Goal: Entertainment & Leisure: Browse casually

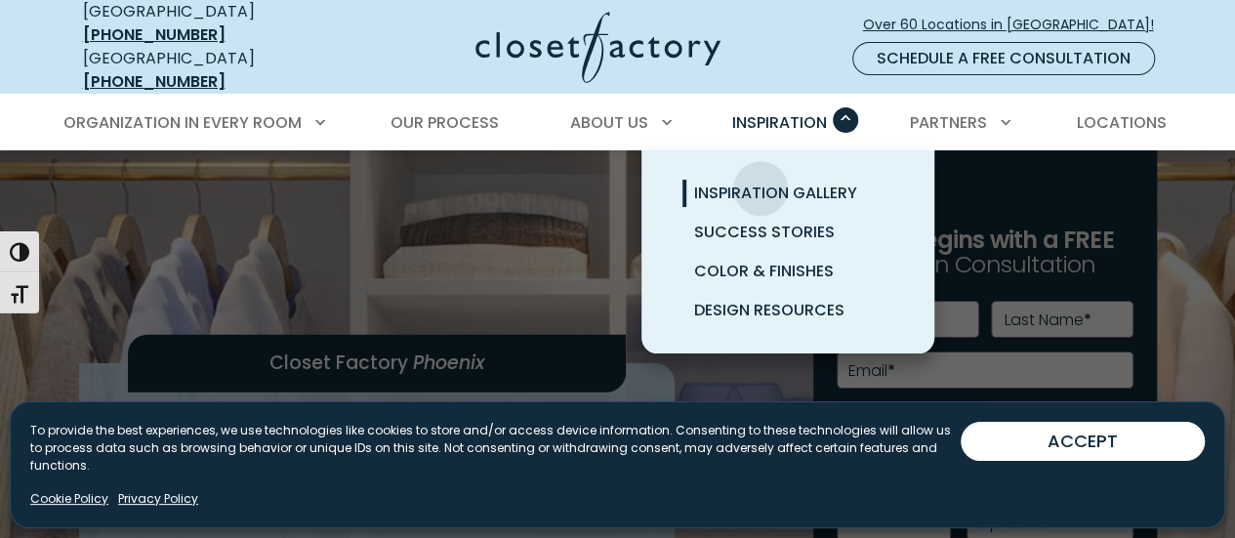
click at [761, 182] on span "Inspiration Gallery" at bounding box center [775, 193] width 163 height 22
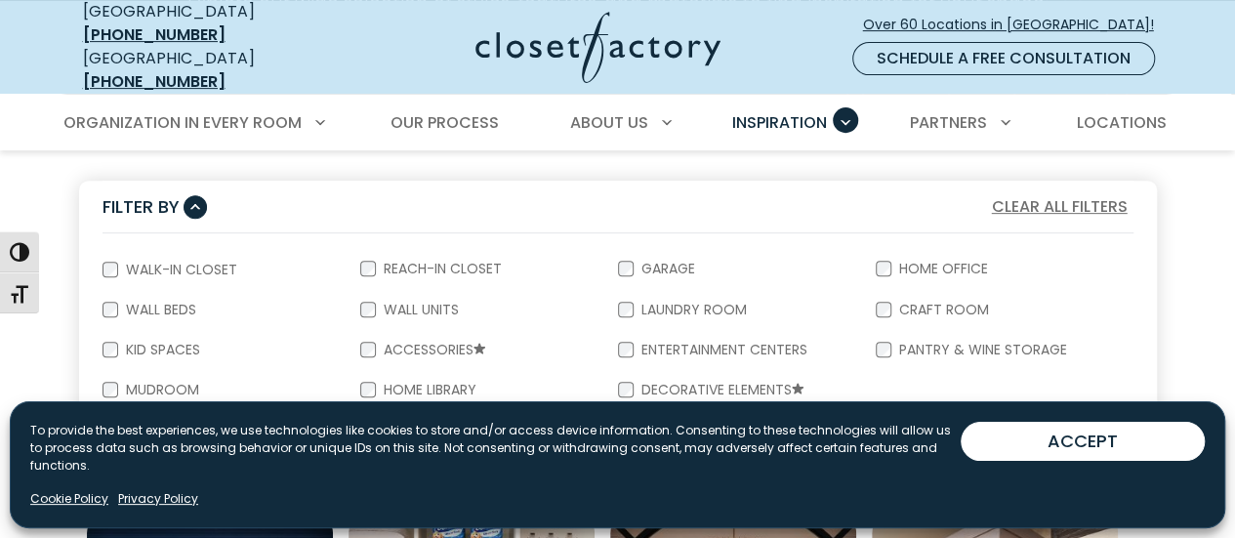
scroll to position [391, 0]
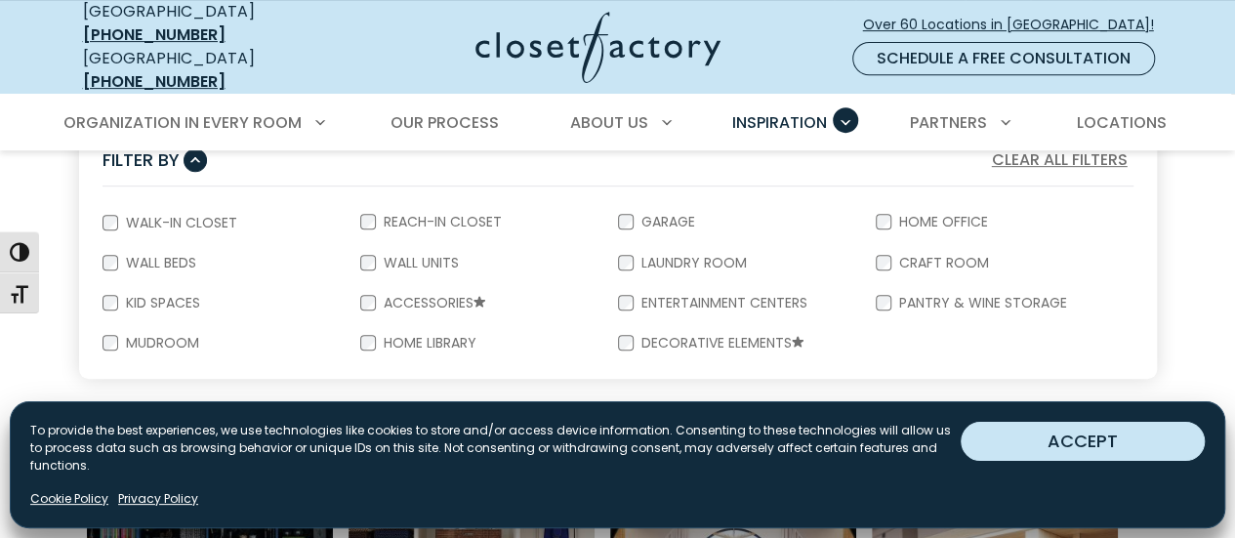
click at [1093, 458] on button "ACCEPT" at bounding box center [1083, 441] width 244 height 39
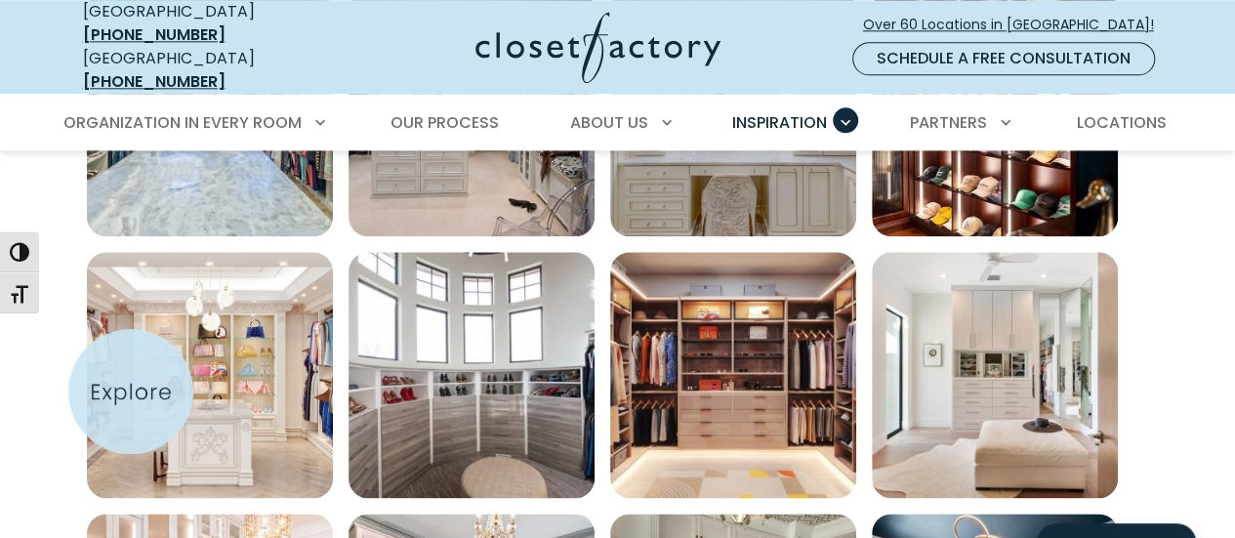
scroll to position [1172, 0]
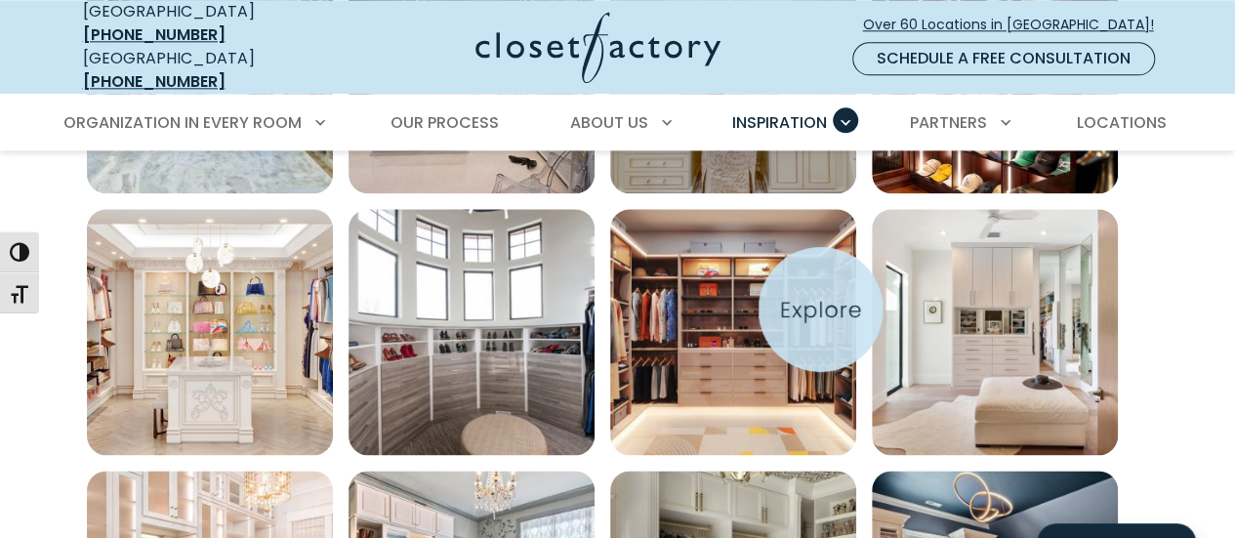
click at [820, 310] on img "Open inspiration gallery to preview enlarged image" at bounding box center [733, 332] width 246 height 246
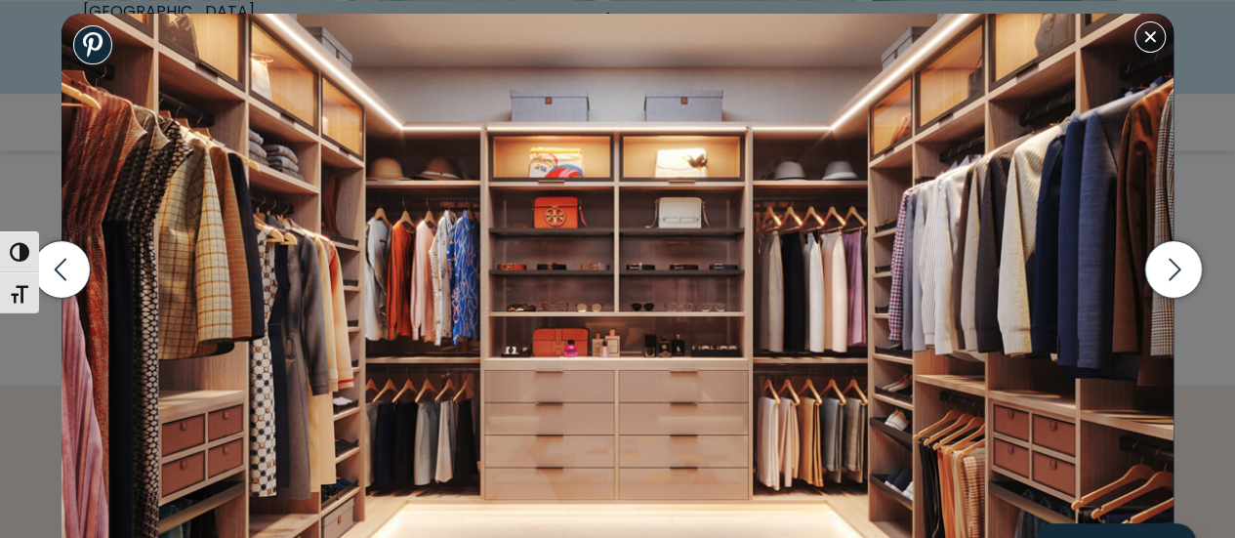
scroll to position [1758, 0]
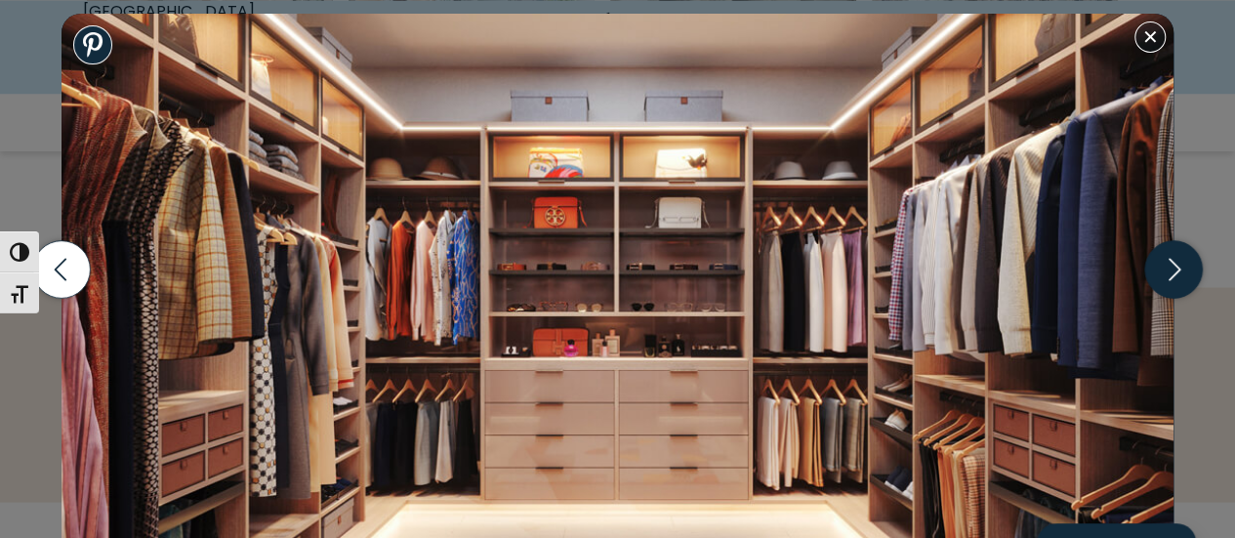
click at [1162, 270] on icon "button" at bounding box center [1173, 269] width 58 height 58
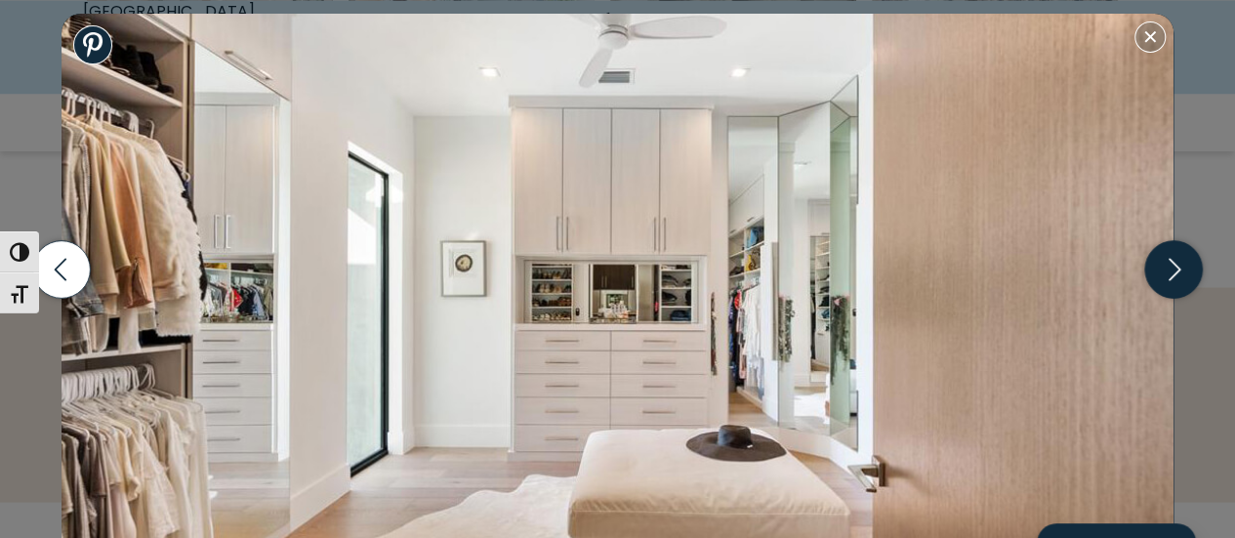
click at [1160, 270] on icon "button" at bounding box center [1173, 269] width 58 height 58
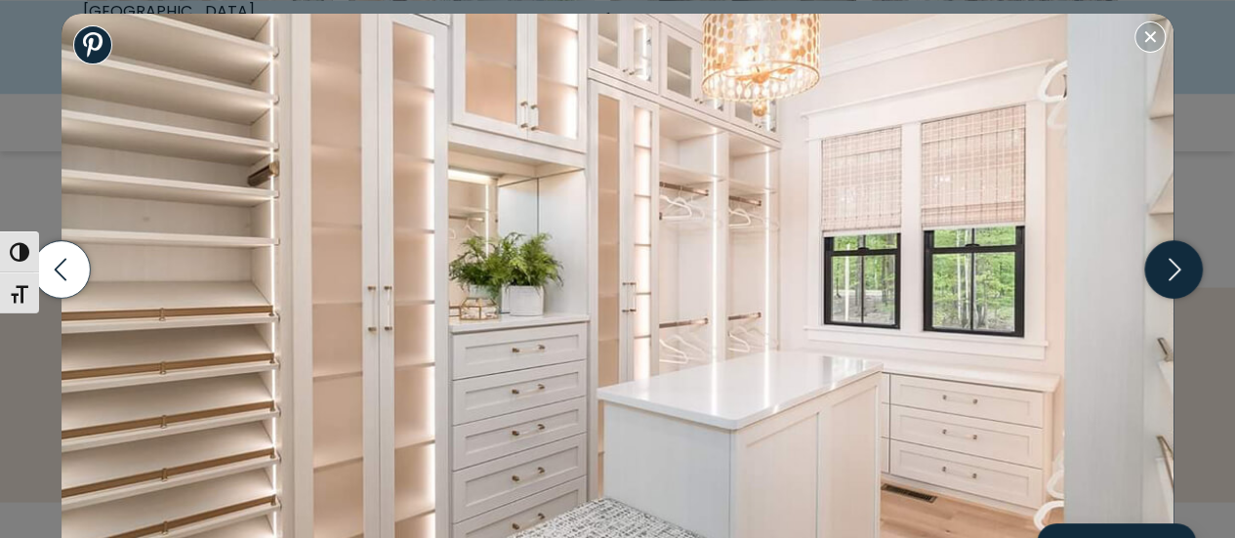
click at [1160, 270] on icon "button" at bounding box center [1173, 269] width 58 height 58
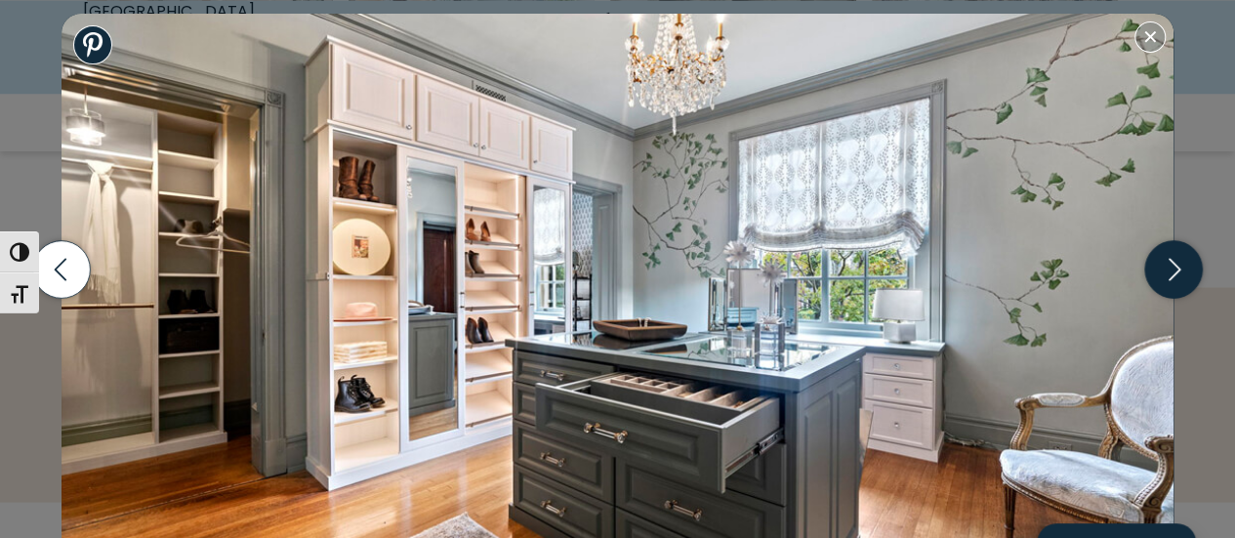
click at [1160, 270] on icon "button" at bounding box center [1173, 269] width 58 height 58
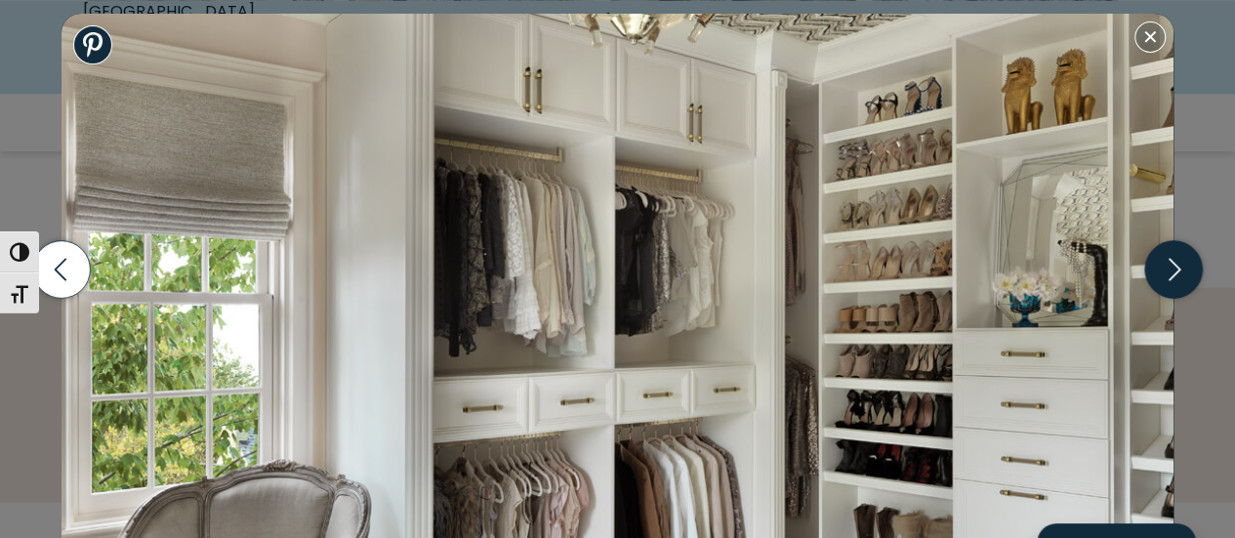
click at [1160, 270] on icon "button" at bounding box center [1173, 269] width 58 height 58
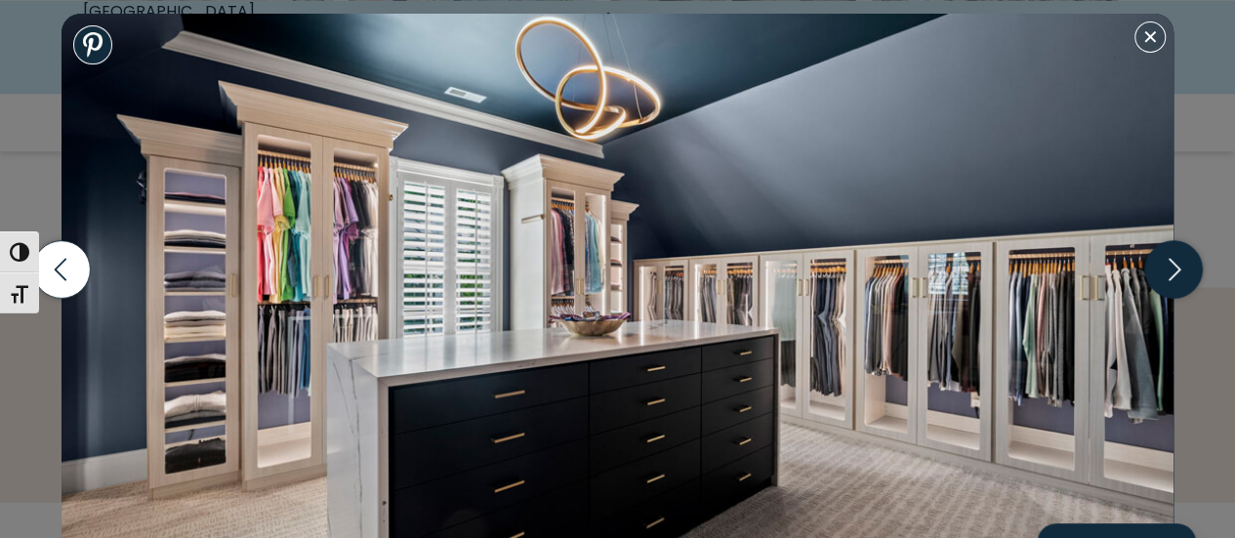
click at [1160, 270] on icon "button" at bounding box center [1173, 269] width 58 height 58
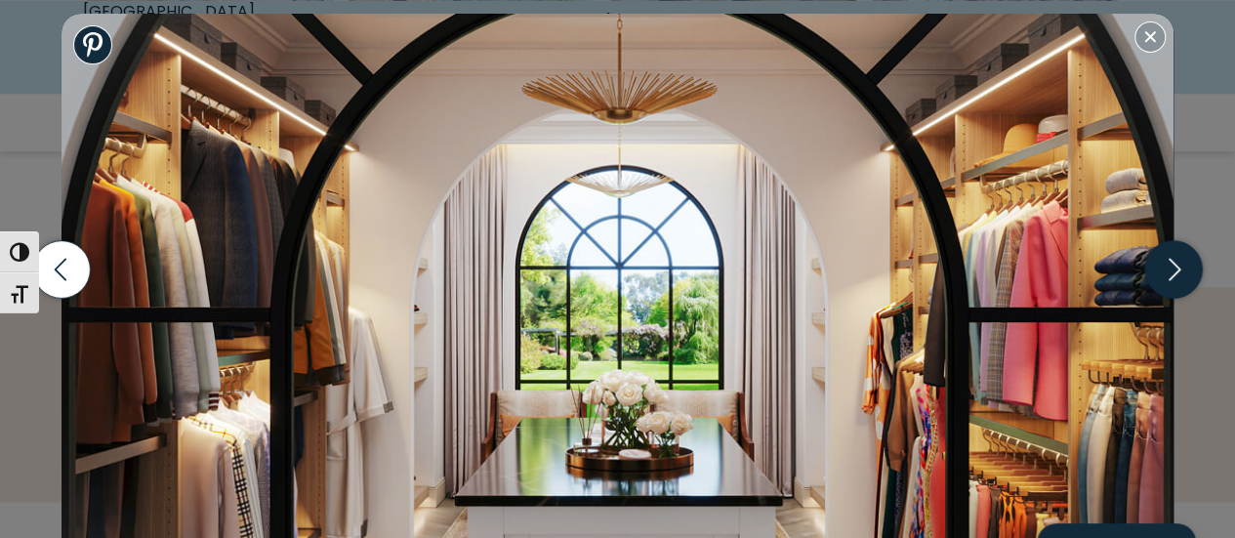
click at [1183, 274] on icon "button" at bounding box center [1173, 269] width 58 height 58
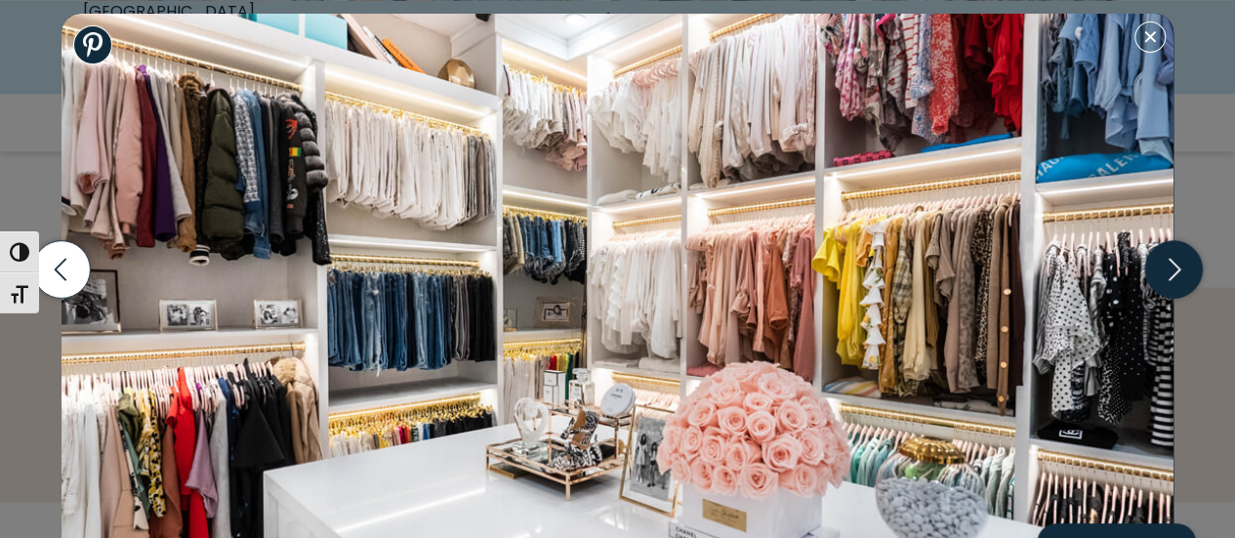
click at [1177, 276] on icon "button" at bounding box center [1173, 269] width 58 height 58
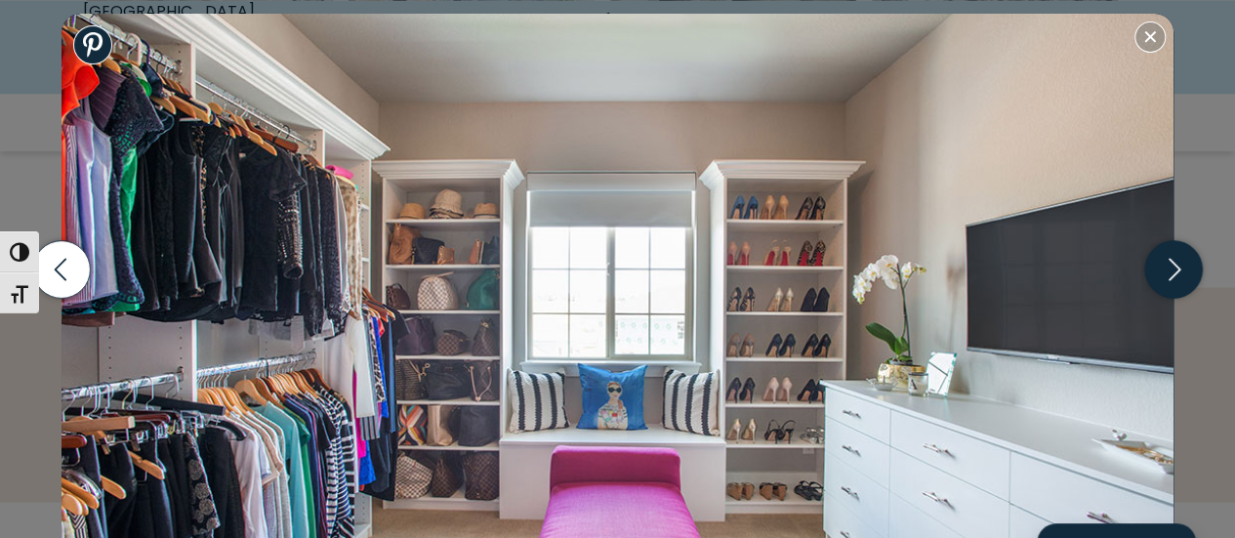
click at [1177, 276] on icon "button" at bounding box center [1173, 269] width 58 height 58
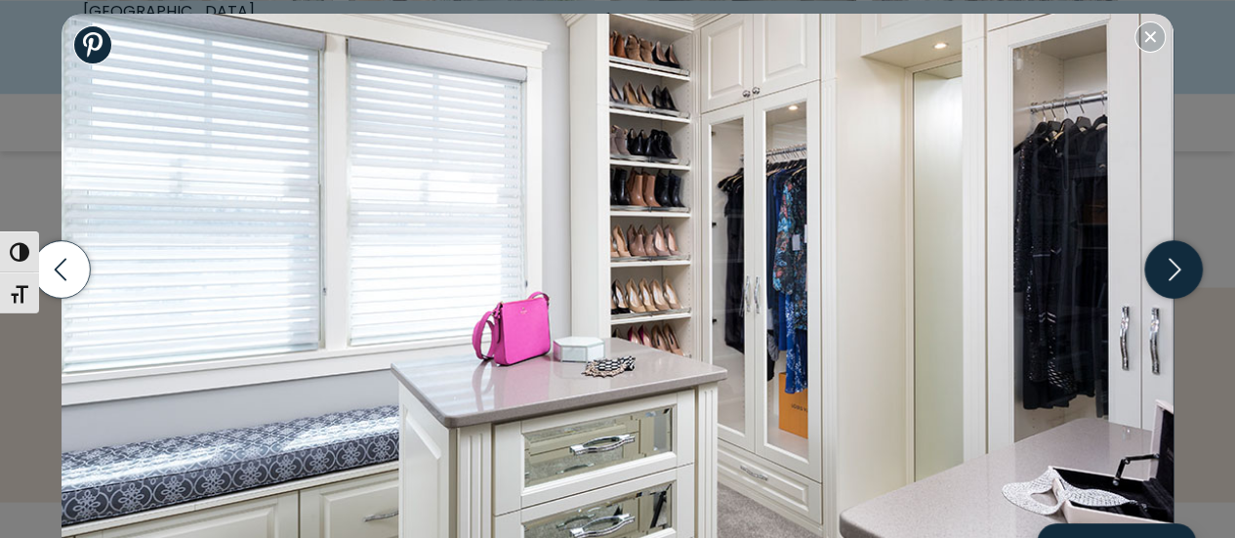
click at [1177, 276] on icon "button" at bounding box center [1173, 269] width 58 height 58
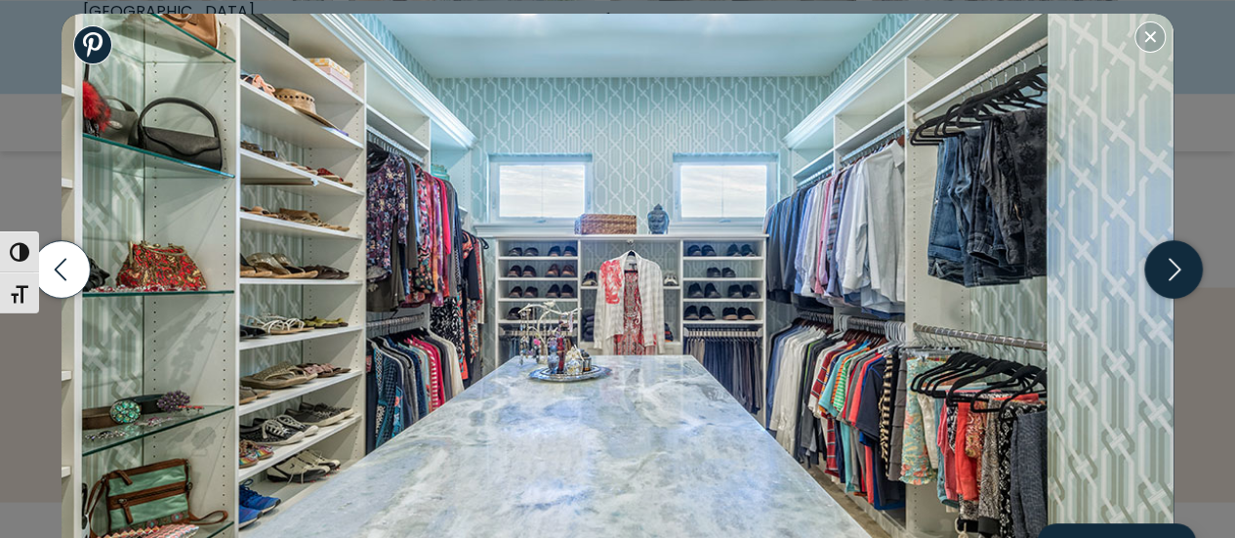
click at [1177, 276] on icon "button" at bounding box center [1173, 269] width 58 height 58
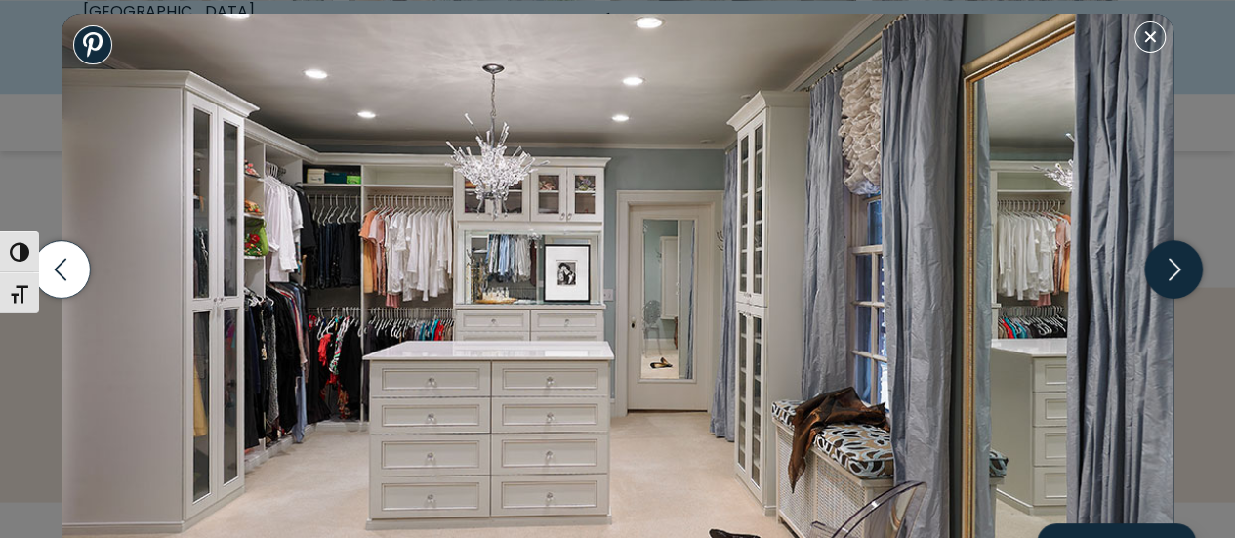
click at [1177, 276] on icon "button" at bounding box center [1173, 269] width 58 height 58
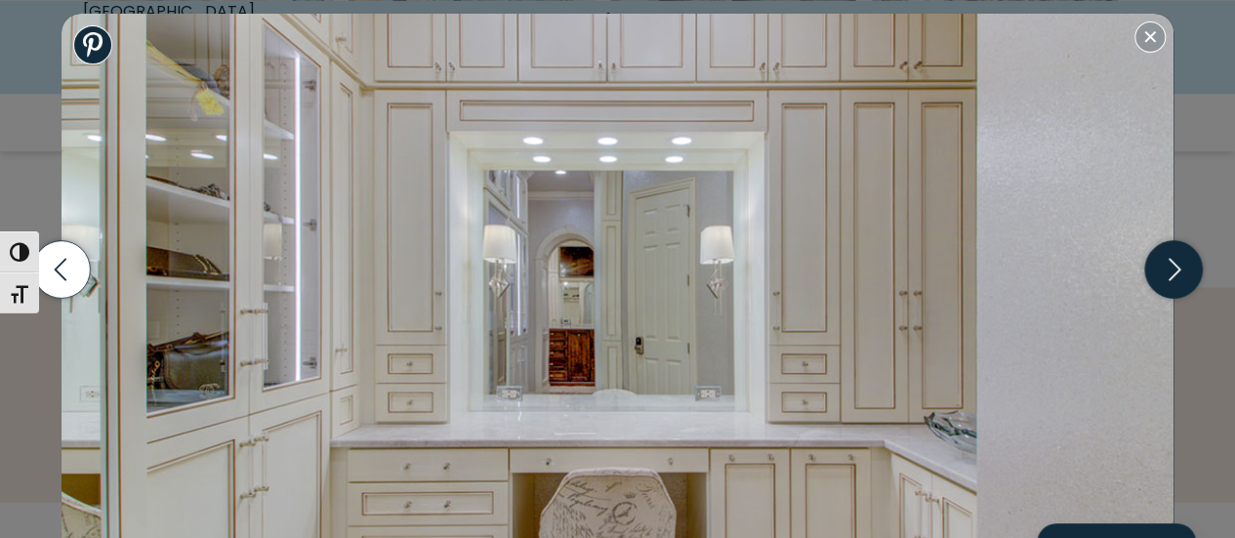
click at [1177, 276] on icon "button" at bounding box center [1173, 269] width 58 height 58
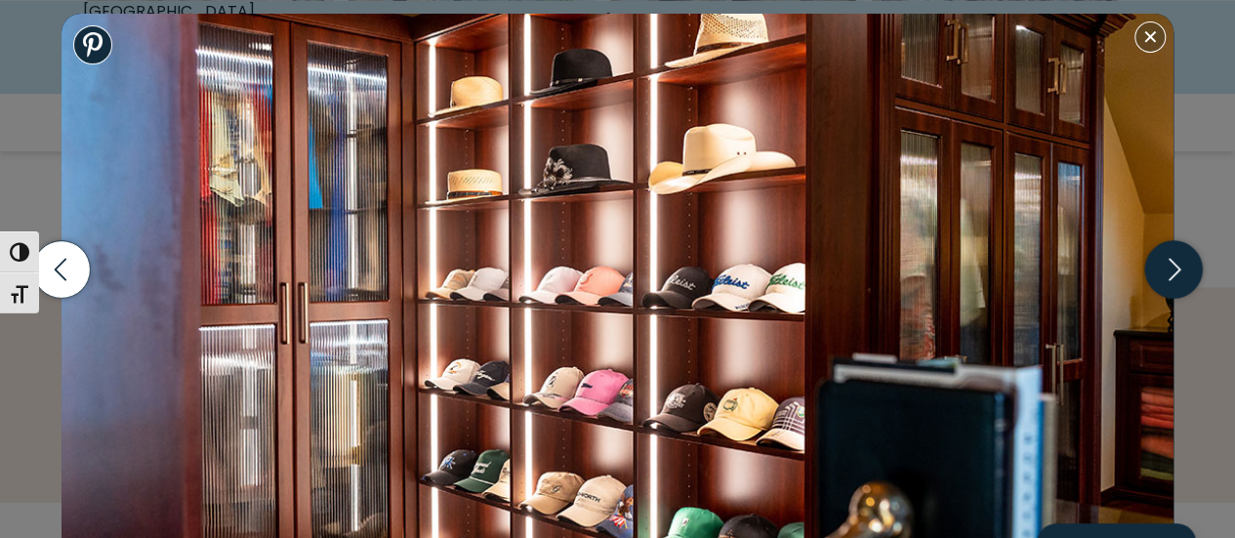
click at [1177, 275] on icon "button" at bounding box center [1173, 269] width 58 height 58
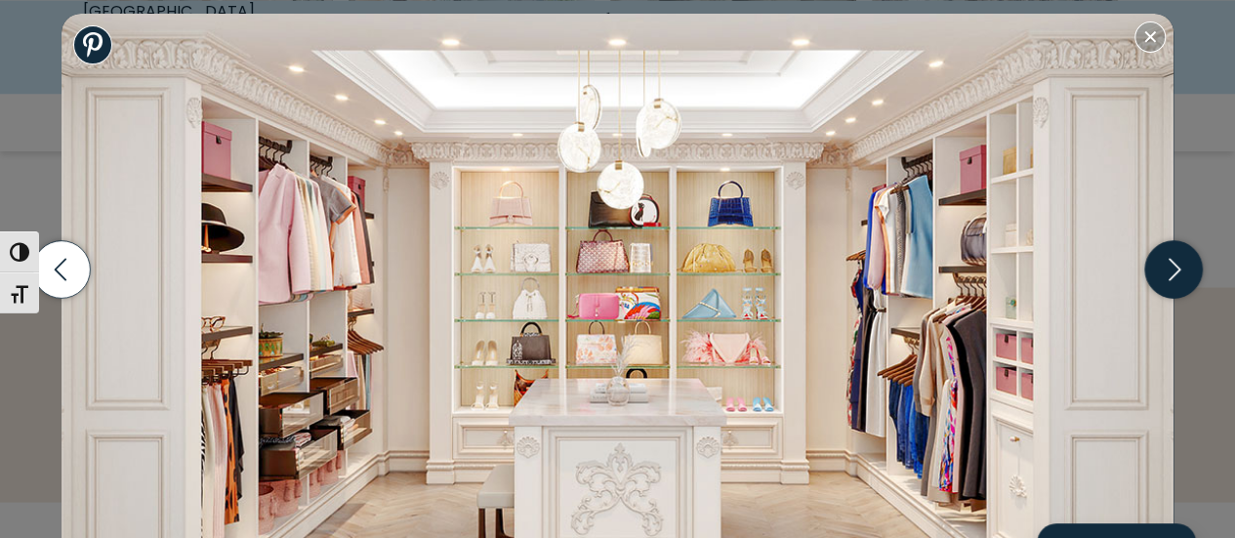
click at [1177, 275] on icon "button" at bounding box center [1173, 269] width 58 height 58
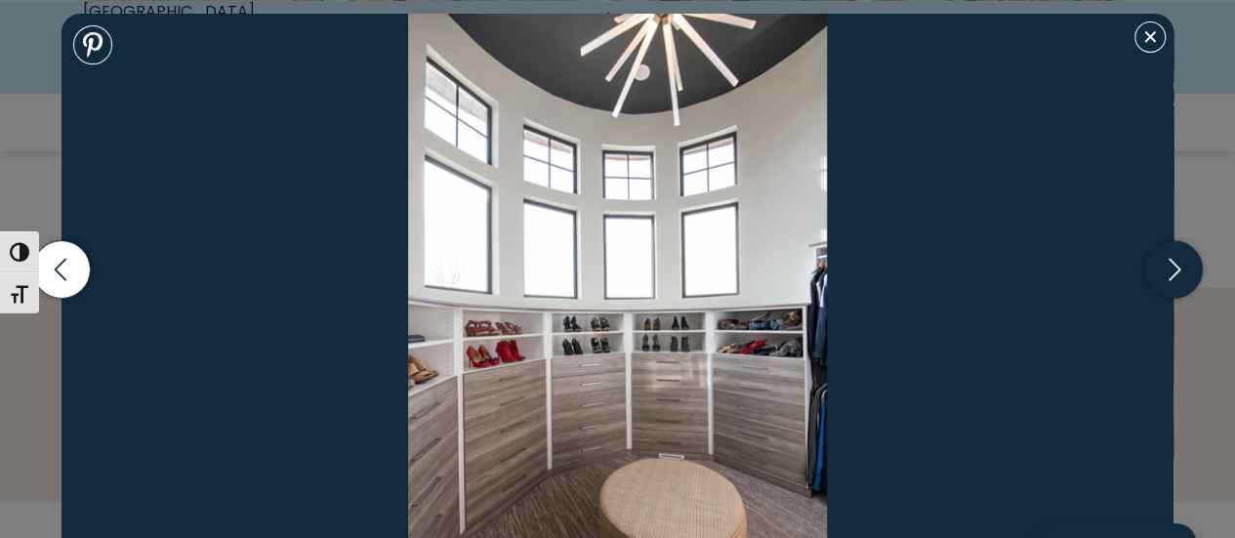
click at [1177, 275] on icon "button" at bounding box center [1173, 269] width 58 height 58
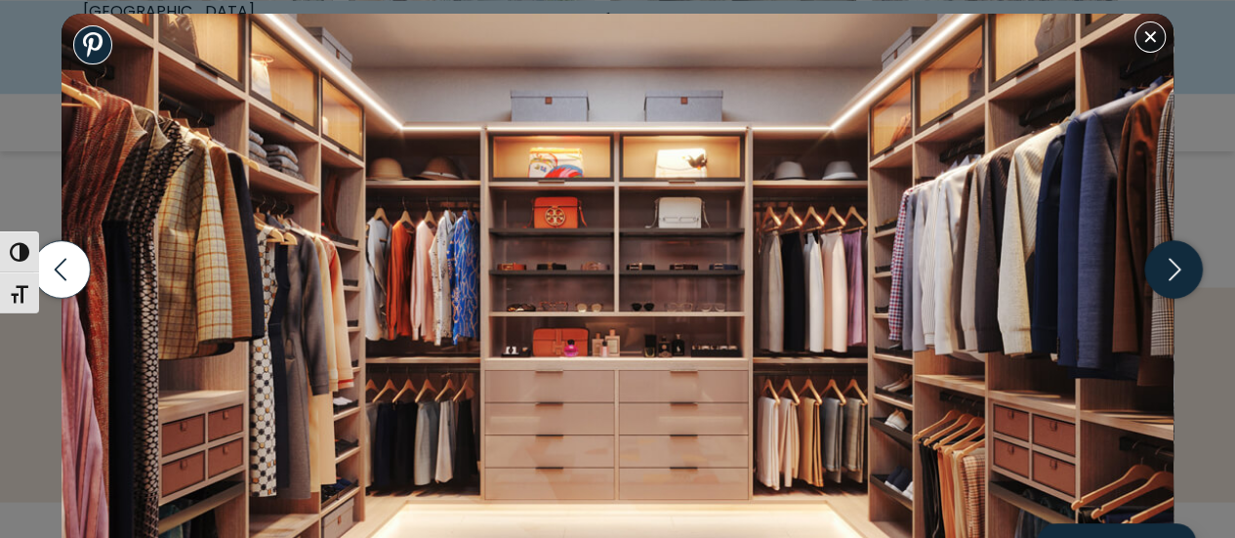
click at [1177, 274] on icon "button" at bounding box center [1173, 269] width 58 height 58
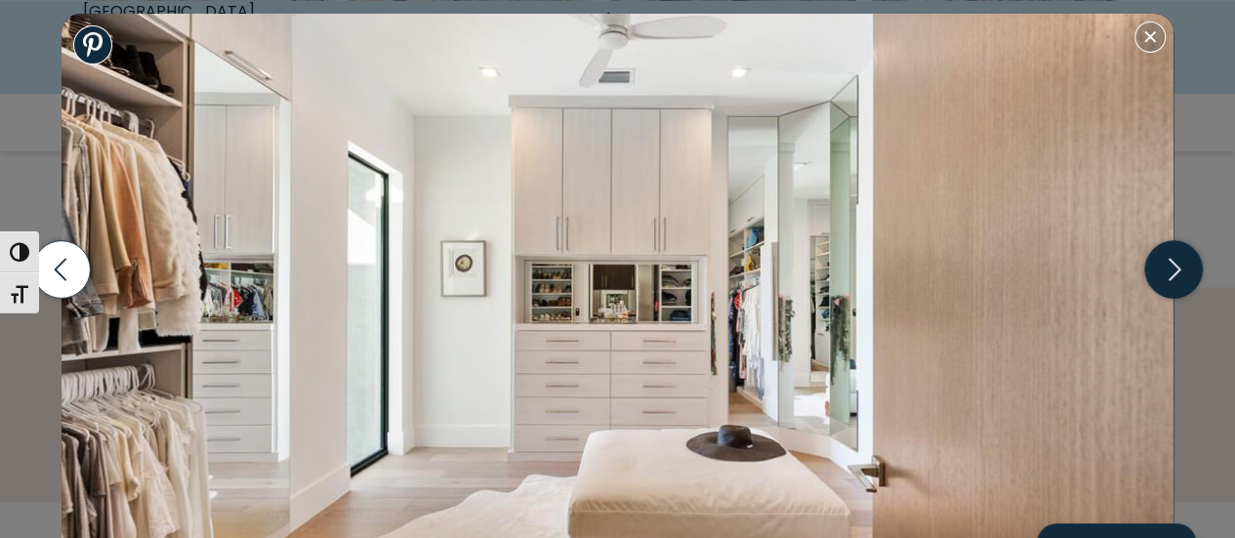
click at [1177, 274] on icon "button" at bounding box center [1173, 269] width 58 height 58
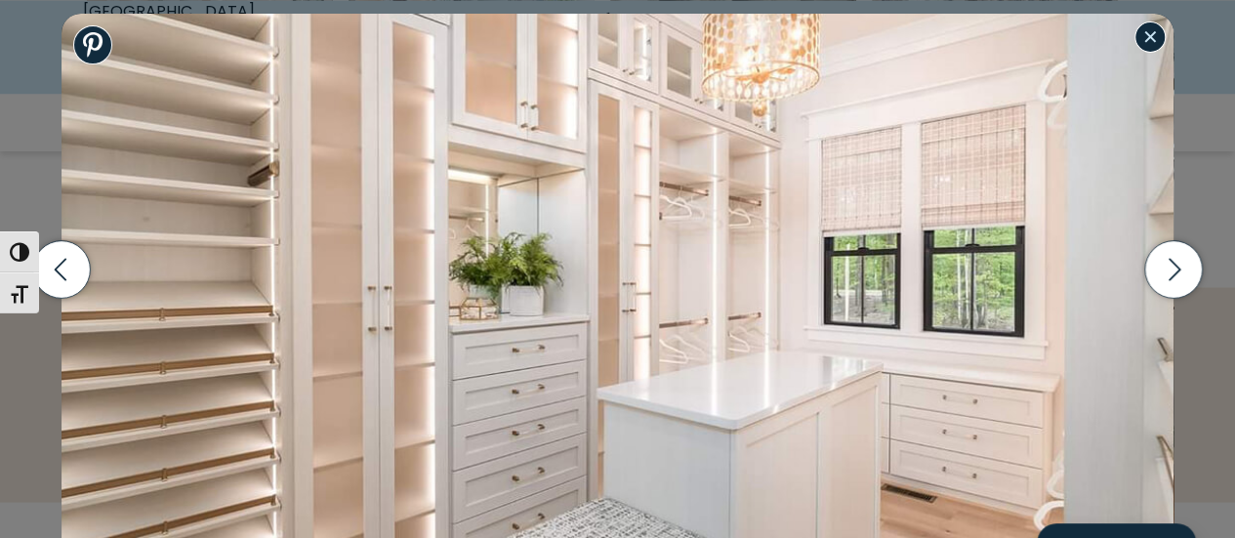
click at [1150, 42] on button "Close modal" at bounding box center [1150, 36] width 31 height 31
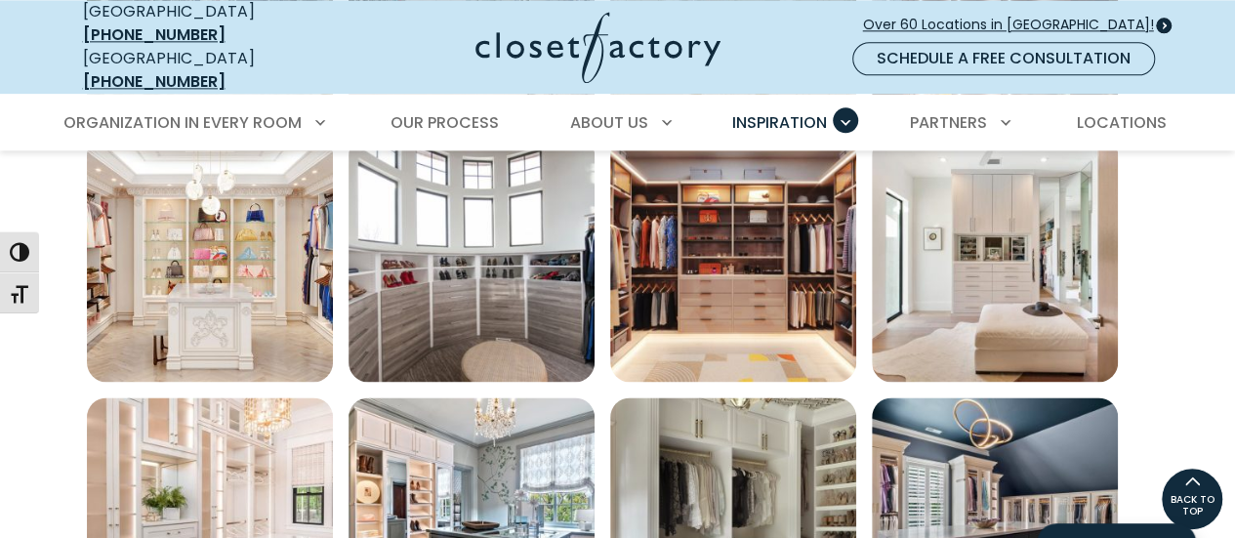
scroll to position [1217, 0]
